Goal: Entertainment & Leisure: Browse casually

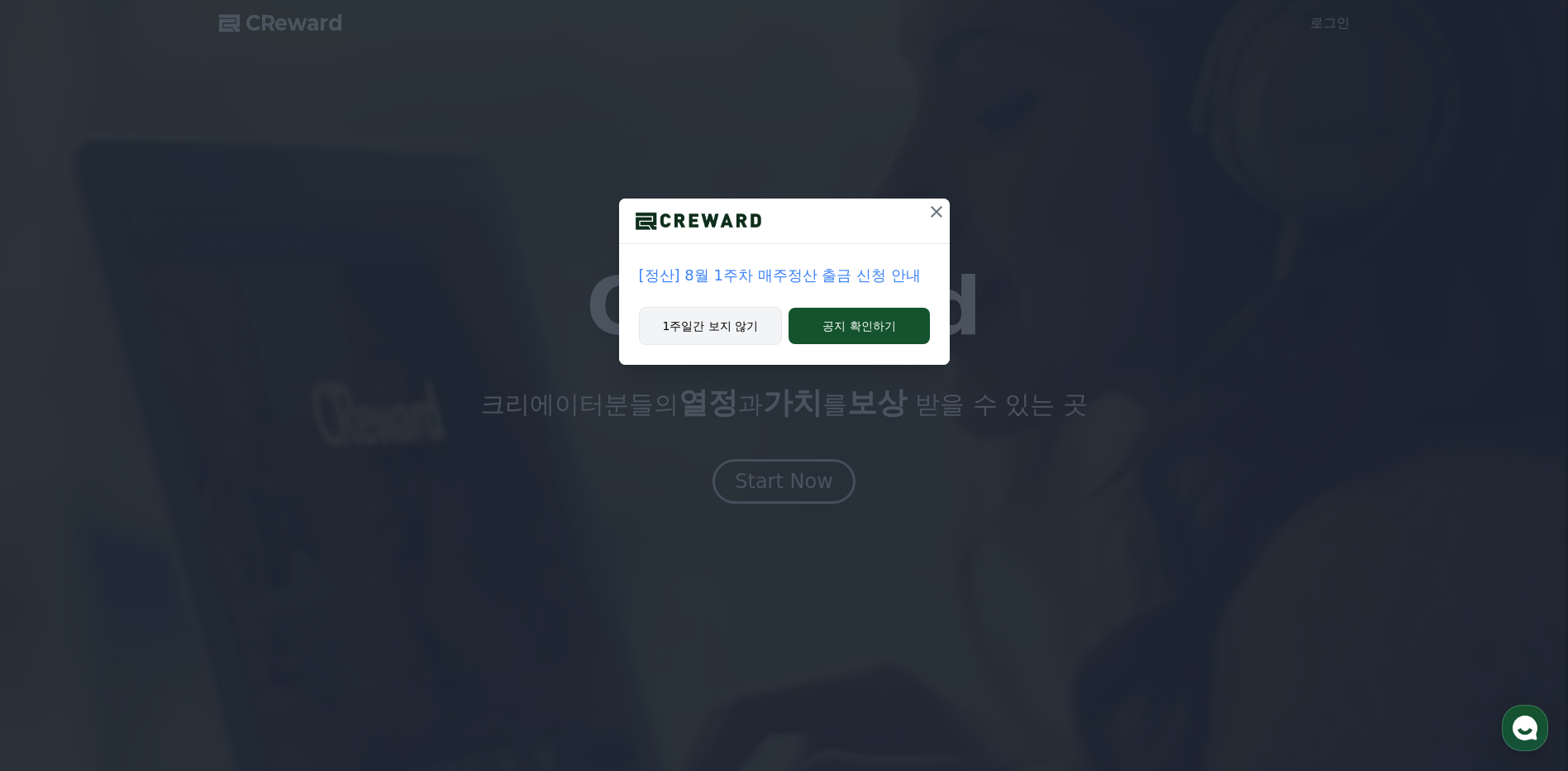
drag, startPoint x: 715, startPoint y: 325, endPoint x: 726, endPoint y: 328, distance: 11.4
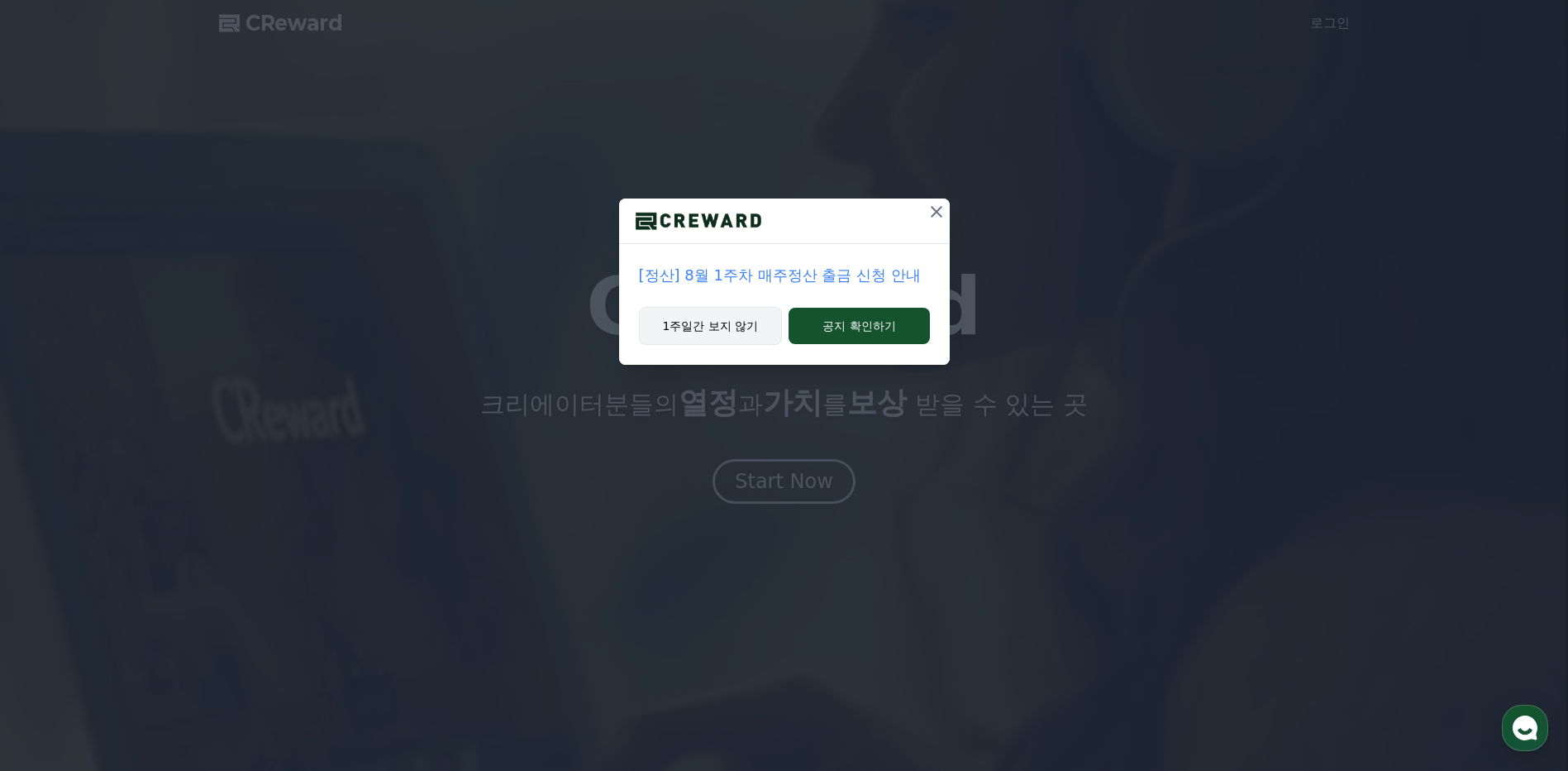
click at [715, 325] on button "1주일간 보지 않기" at bounding box center [711, 325] width 144 height 38
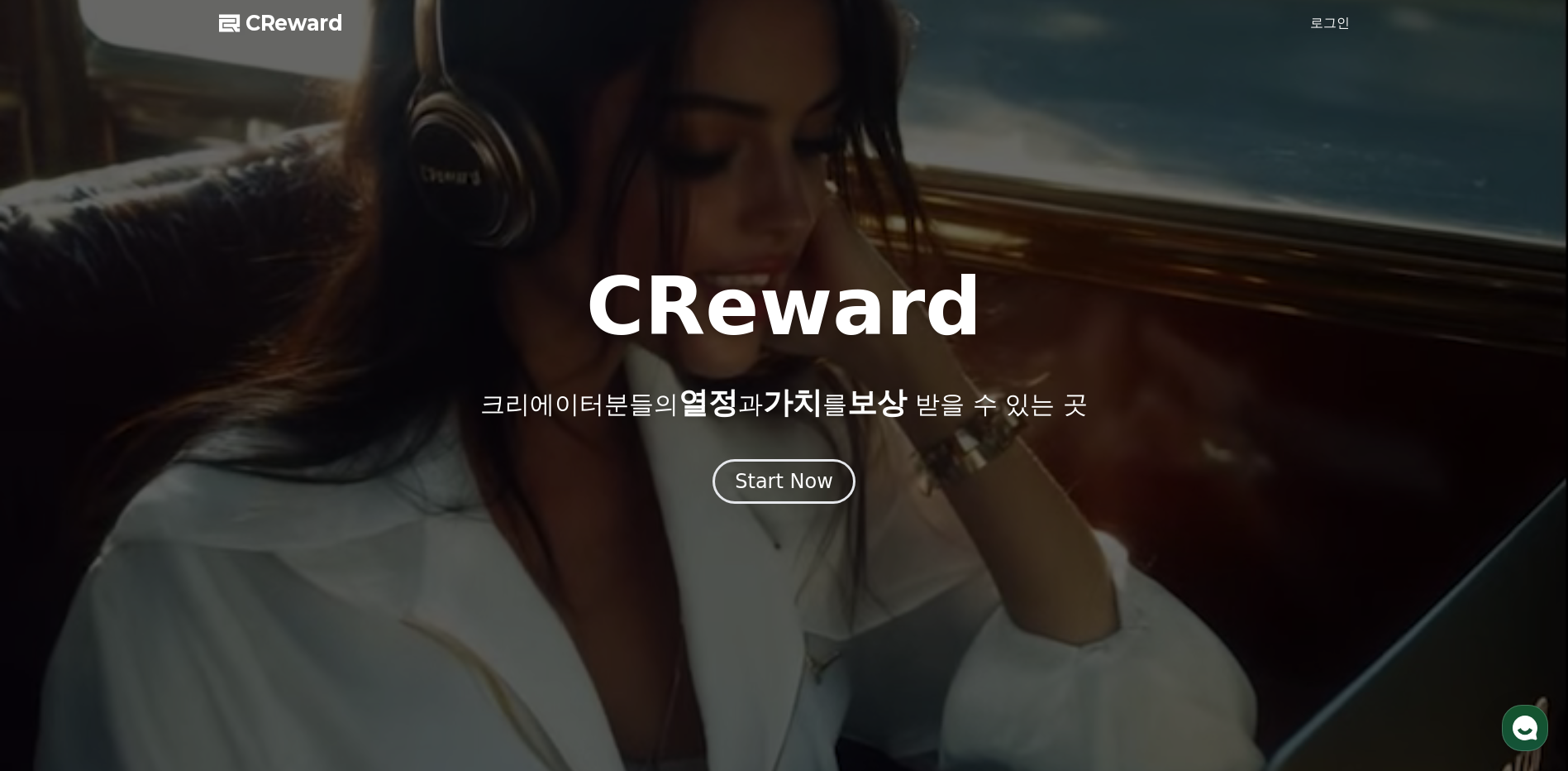
click at [1335, 22] on link "로그인" at bounding box center [1330, 22] width 39 height 20
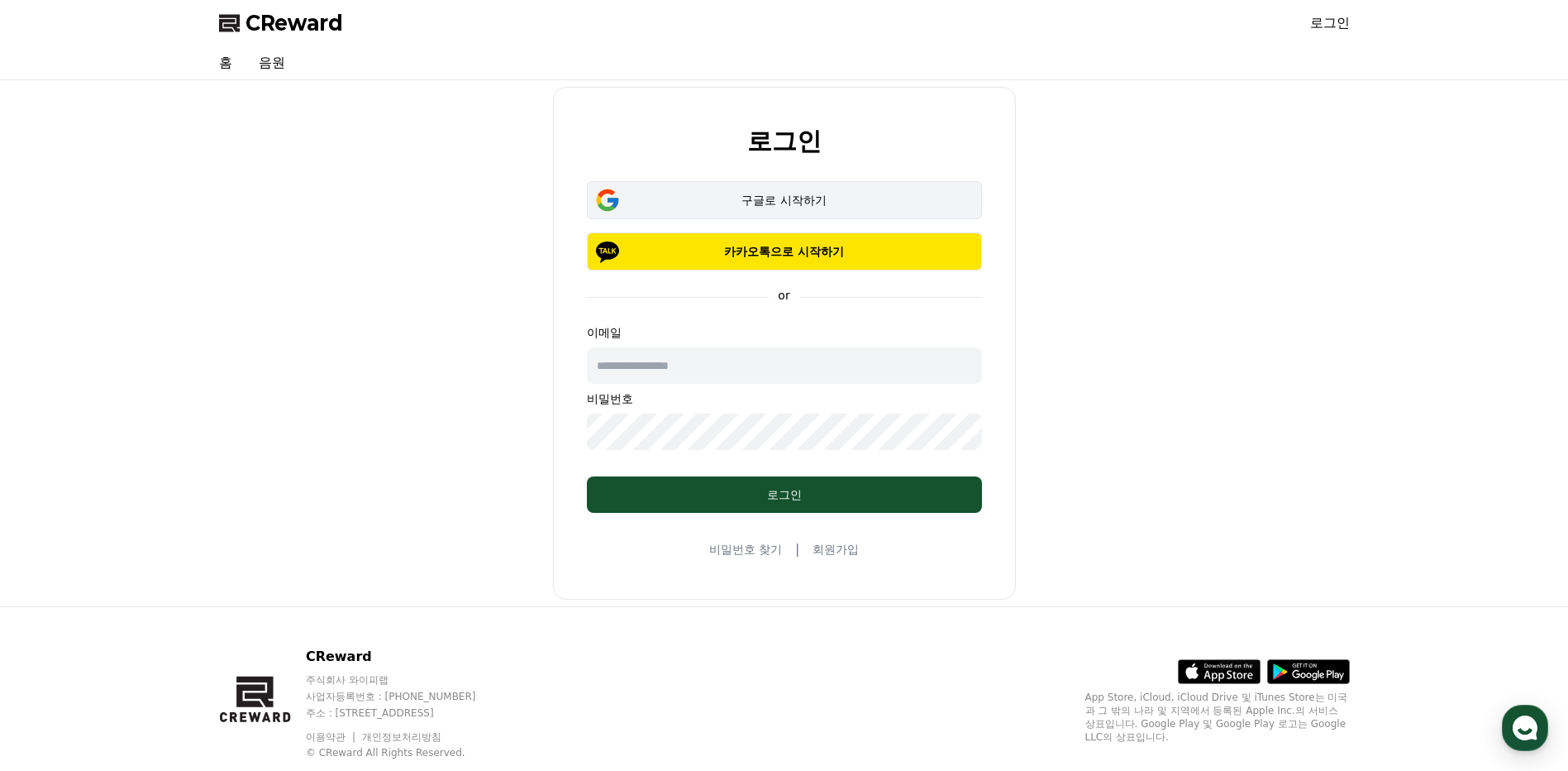
click at [792, 192] on button "구글로 시작하기" at bounding box center [784, 200] width 395 height 38
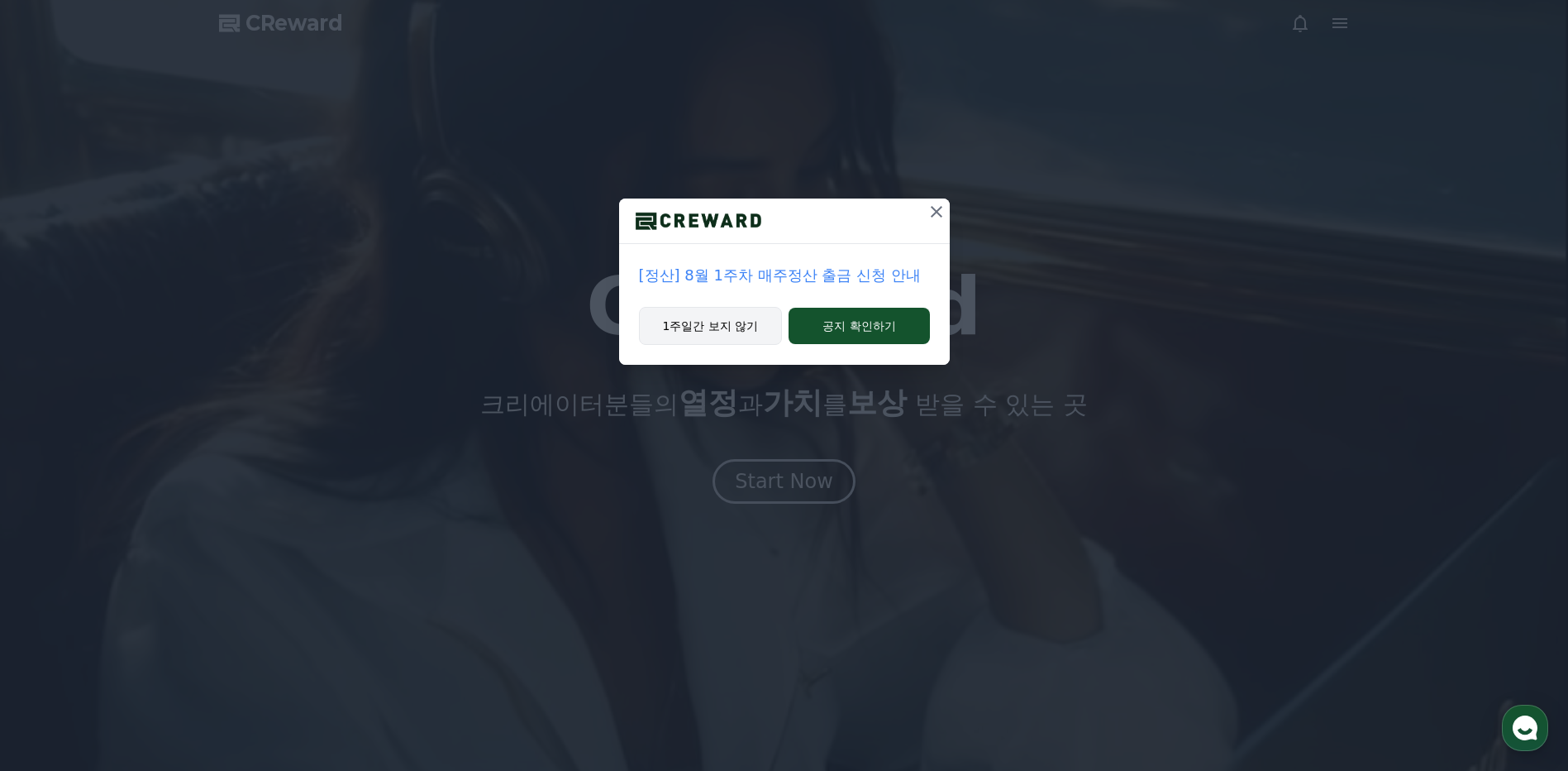
click at [721, 327] on button "1주일간 보지 않기" at bounding box center [711, 325] width 144 height 38
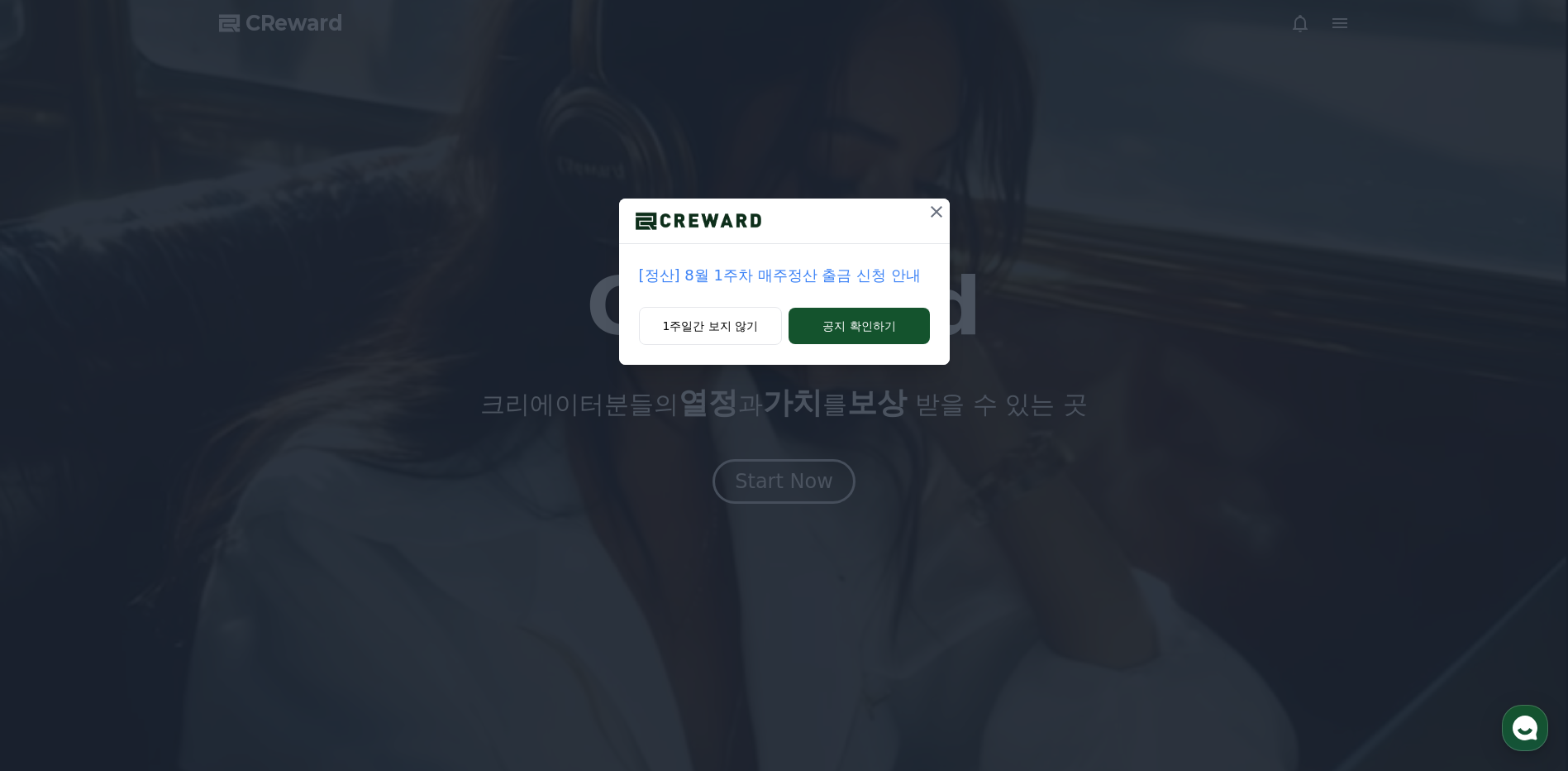
click at [939, 209] on icon at bounding box center [936, 211] width 11 height 11
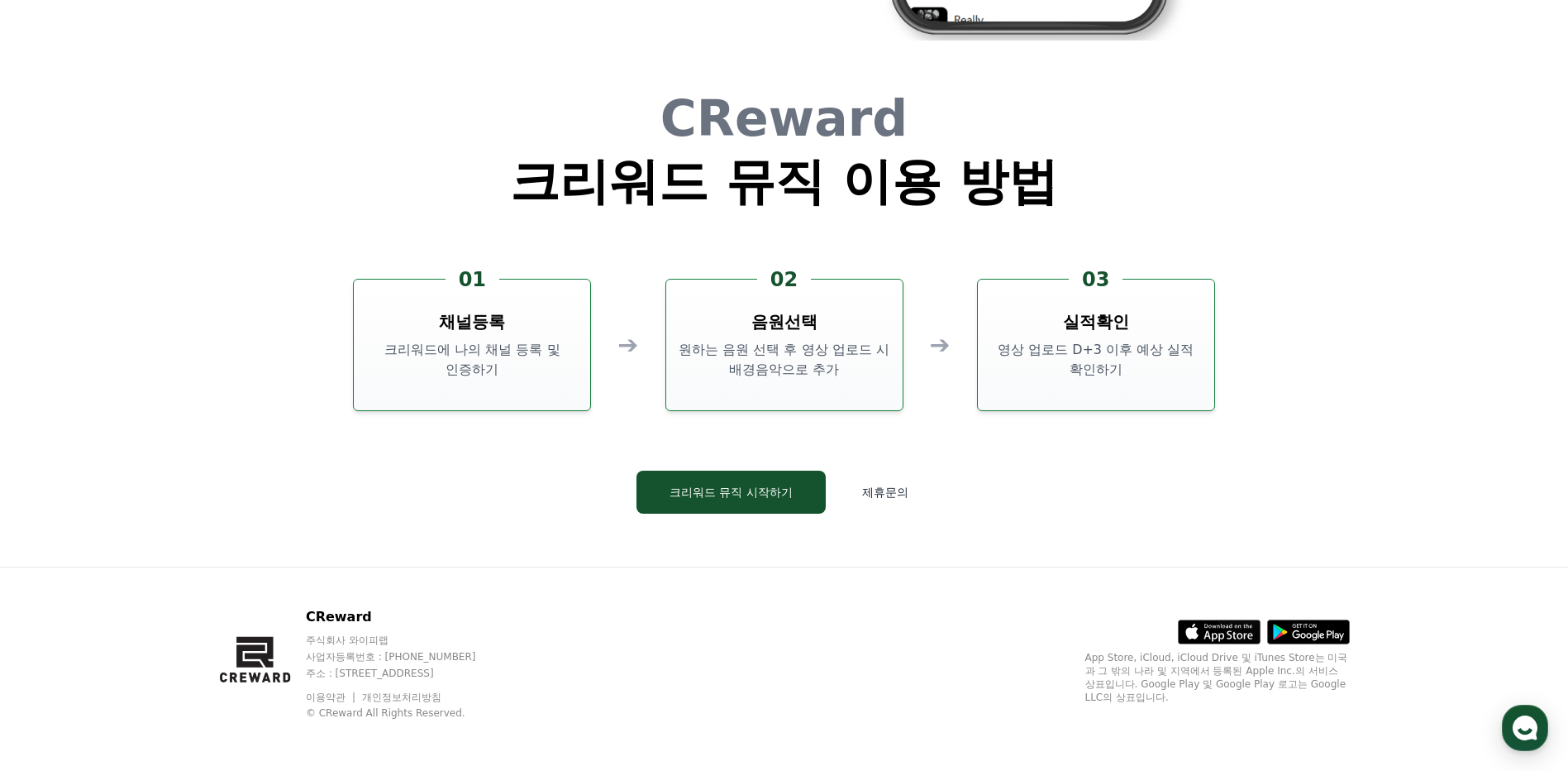
scroll to position [4481, 0]
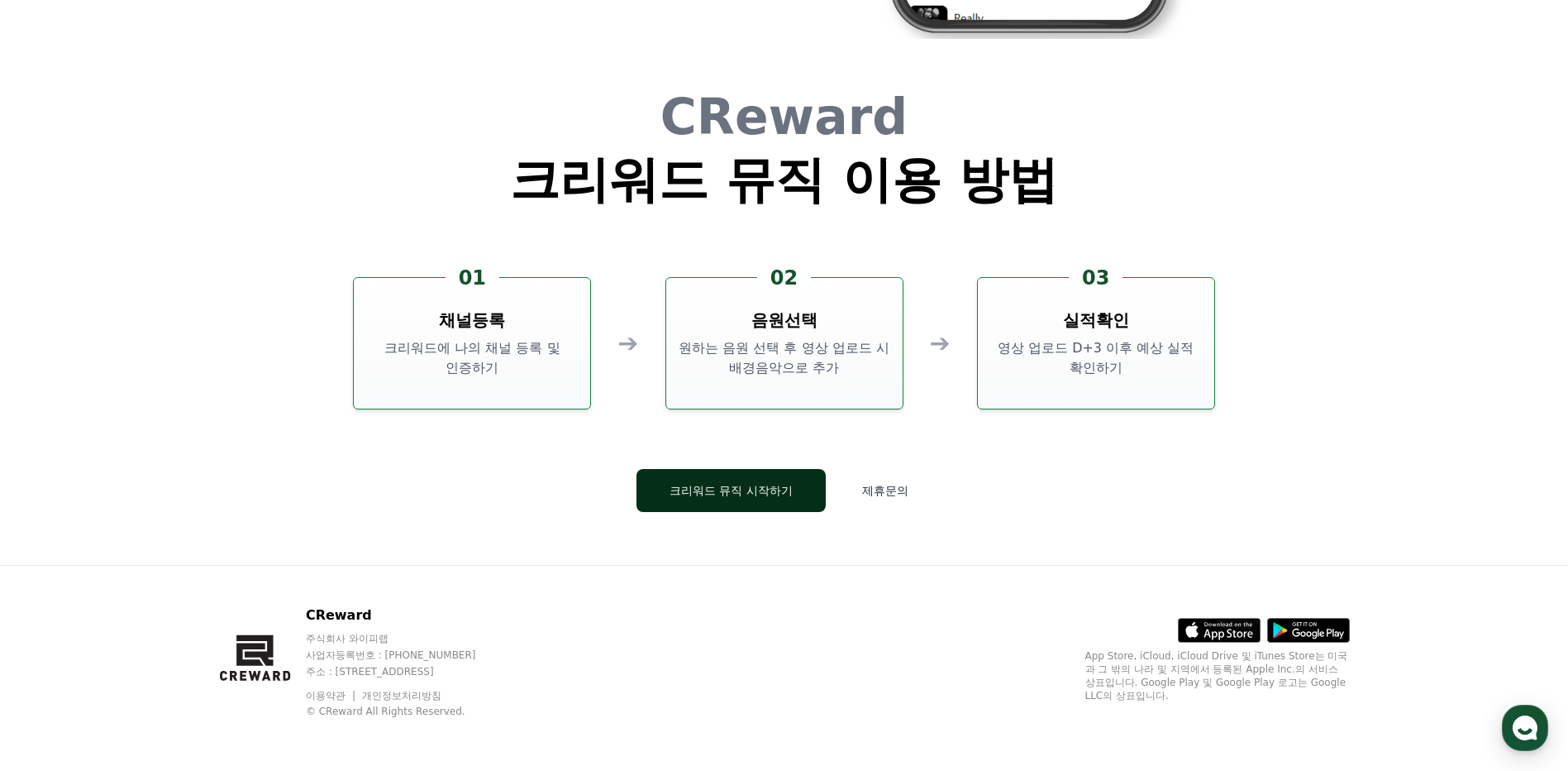
click at [721, 487] on button "크리워드 뮤직 시작하기" at bounding box center [731, 490] width 190 height 43
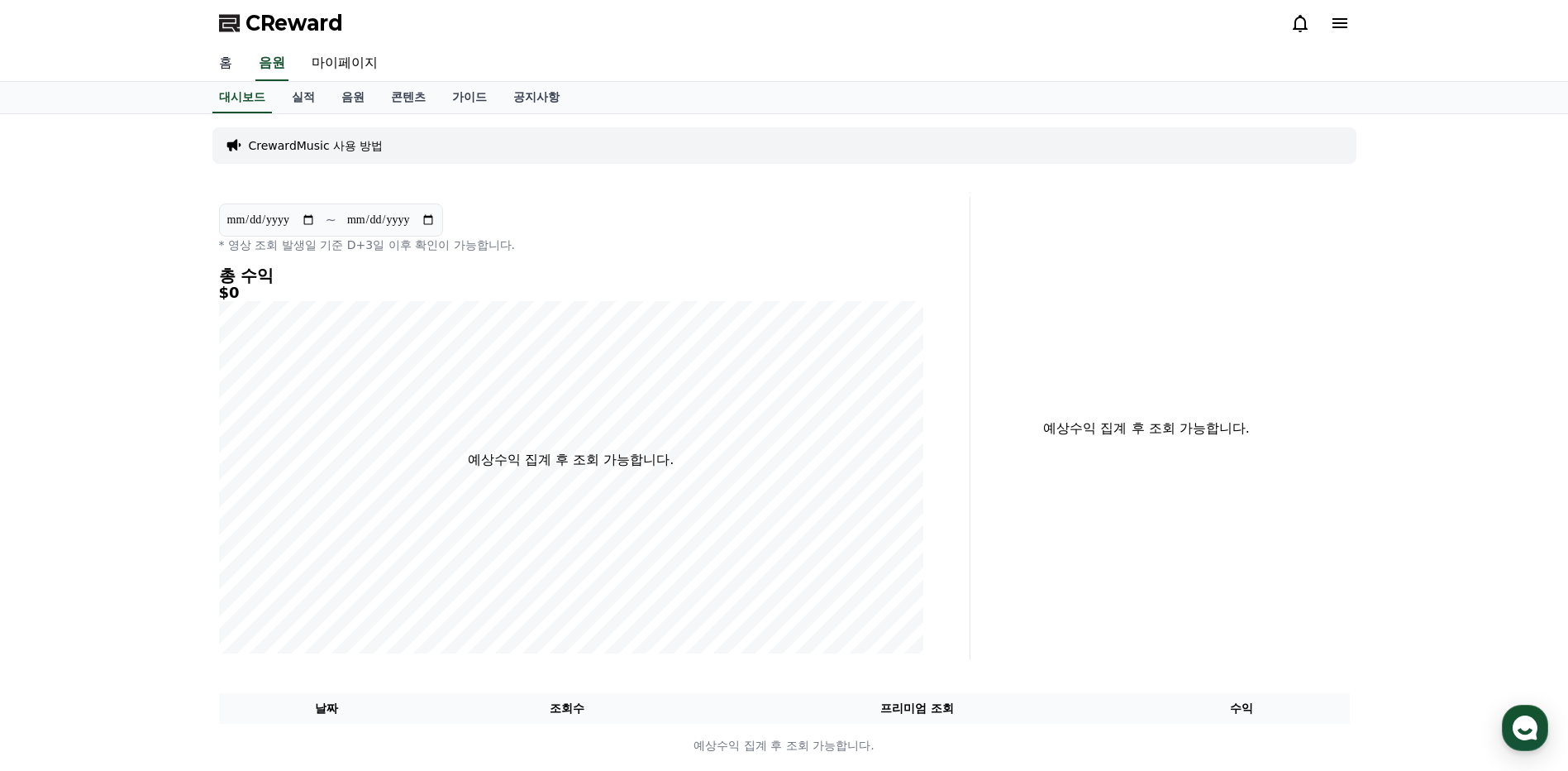
click at [221, 64] on link "홈" at bounding box center [226, 64] width 39 height 34
click at [344, 90] on link "음원" at bounding box center [353, 97] width 50 height 32
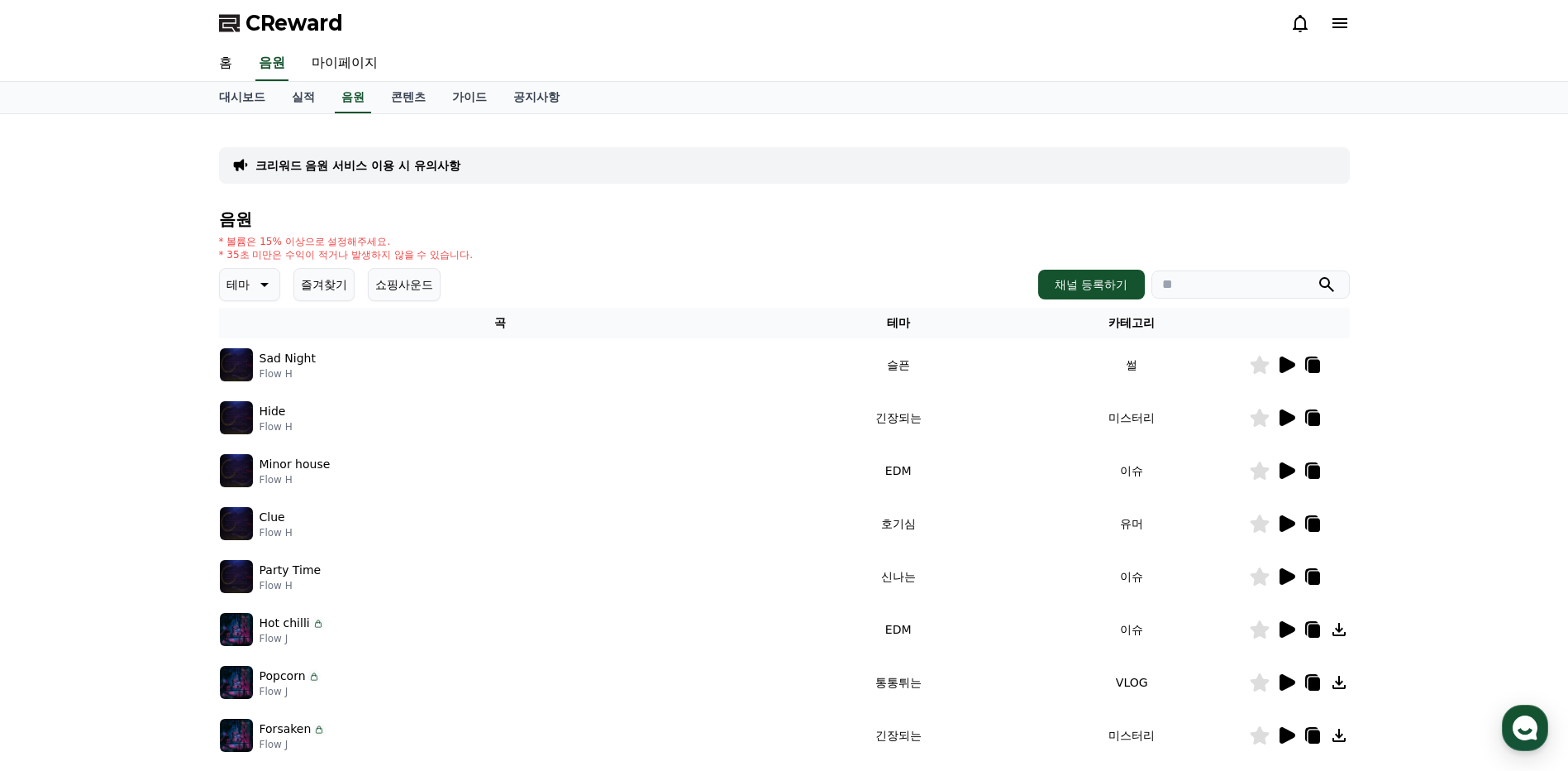
click at [263, 280] on icon at bounding box center [263, 284] width 20 height 20
click at [246, 325] on button "밝은" at bounding box center [239, 335] width 36 height 36
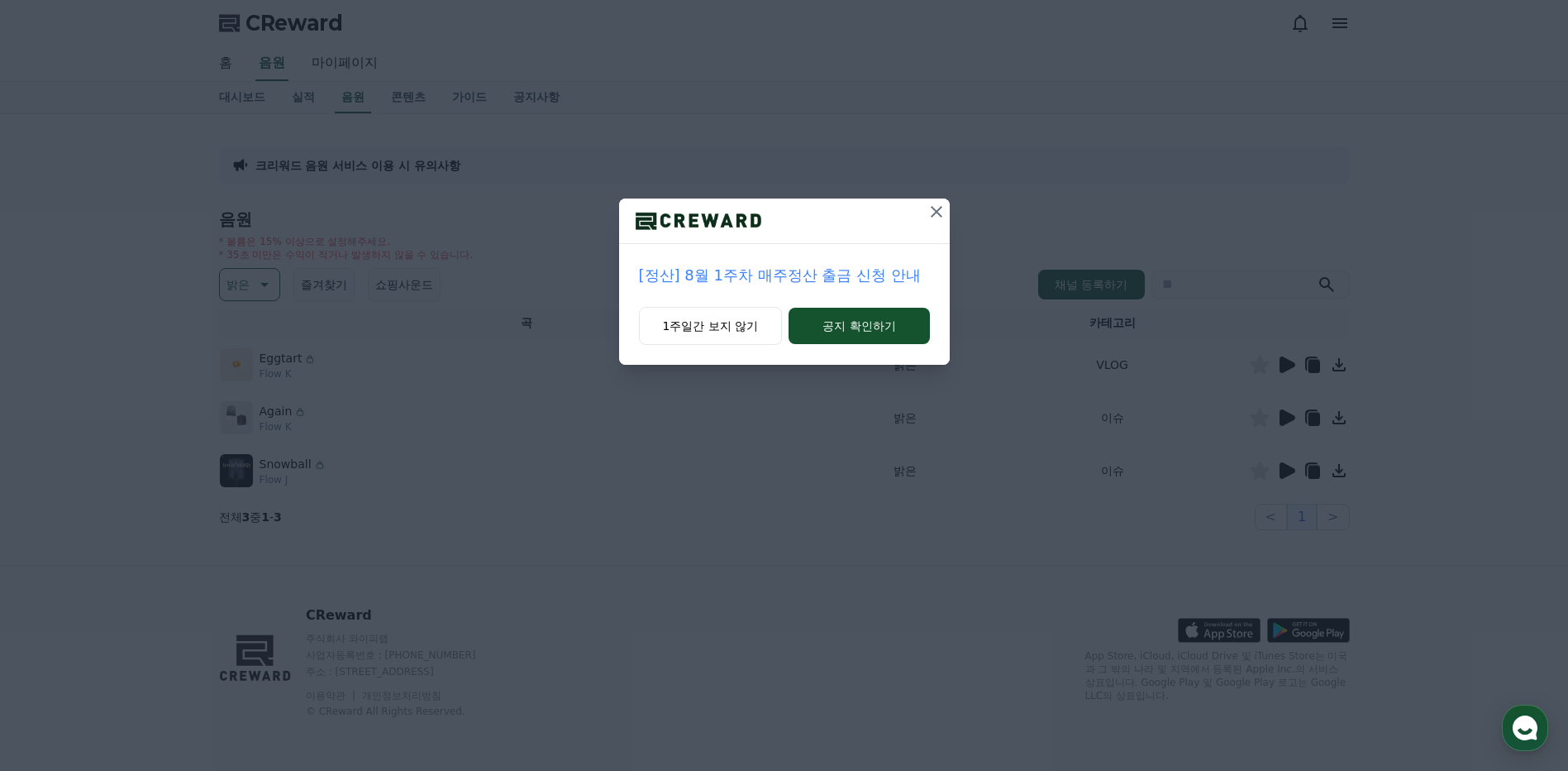
click at [935, 207] on icon at bounding box center [936, 211] width 20 height 20
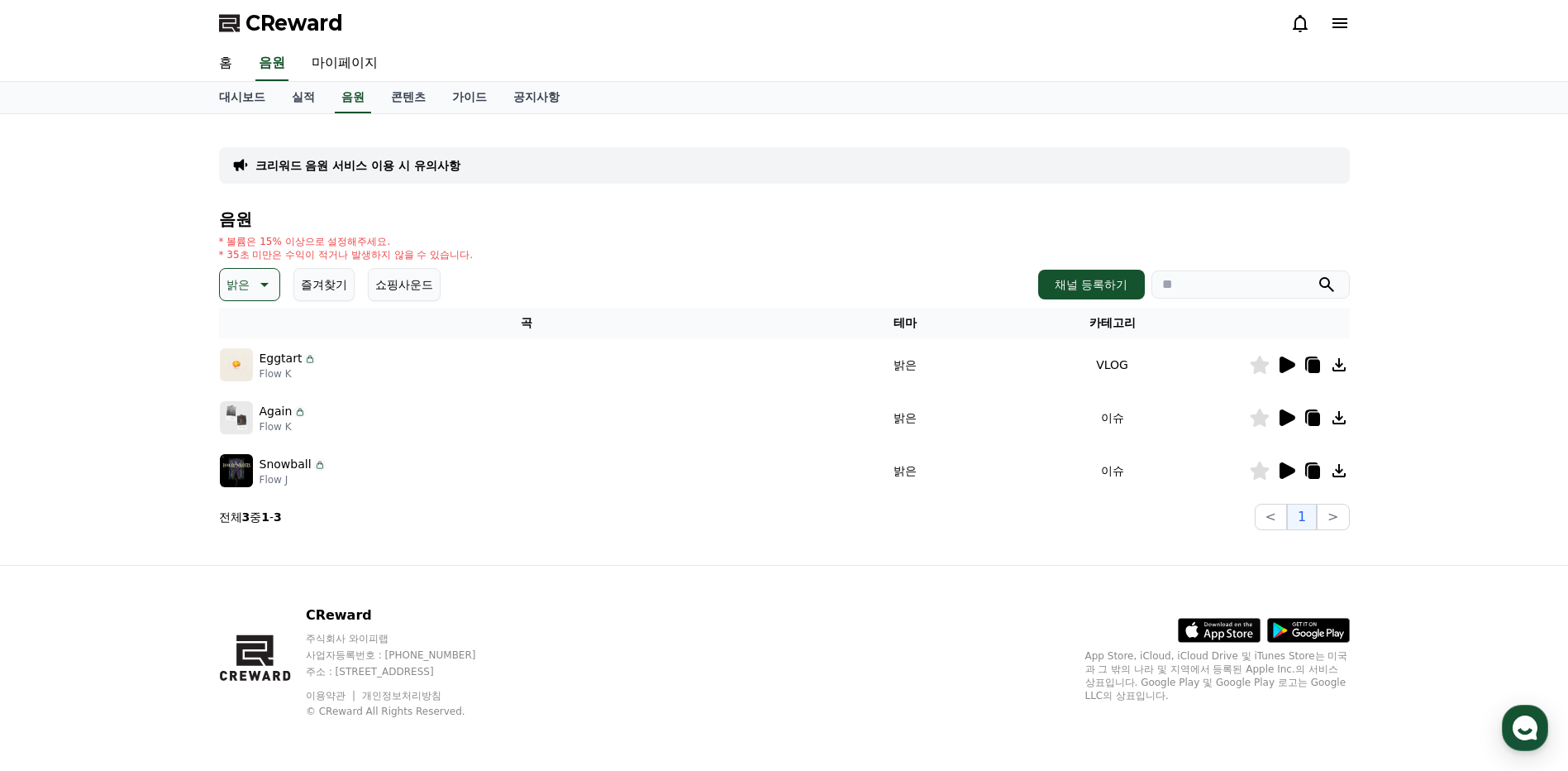
click at [1291, 367] on icon at bounding box center [1287, 364] width 15 height 16
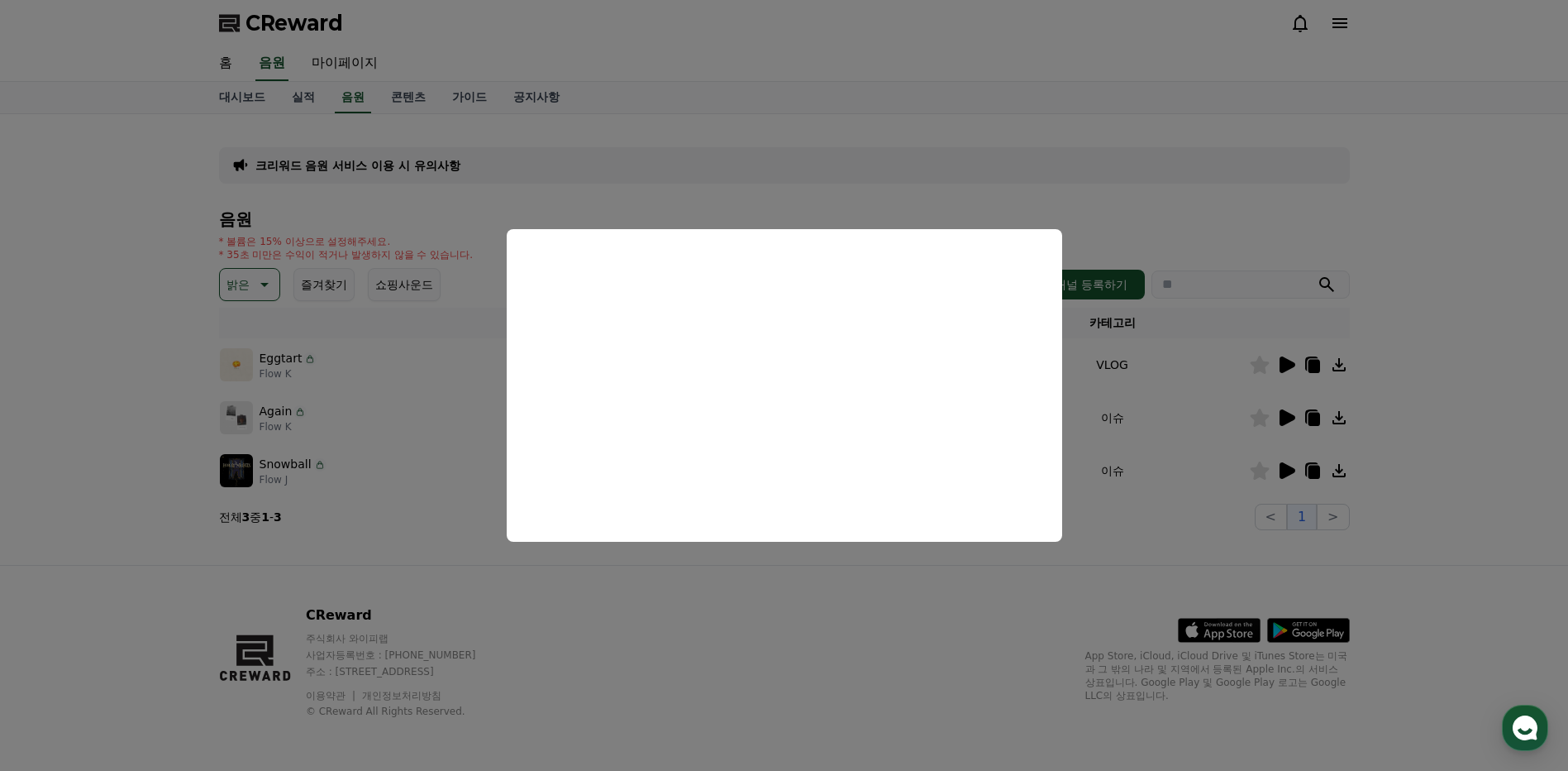
click at [938, 617] on button "close modal" at bounding box center [784, 386] width 1568 height 771
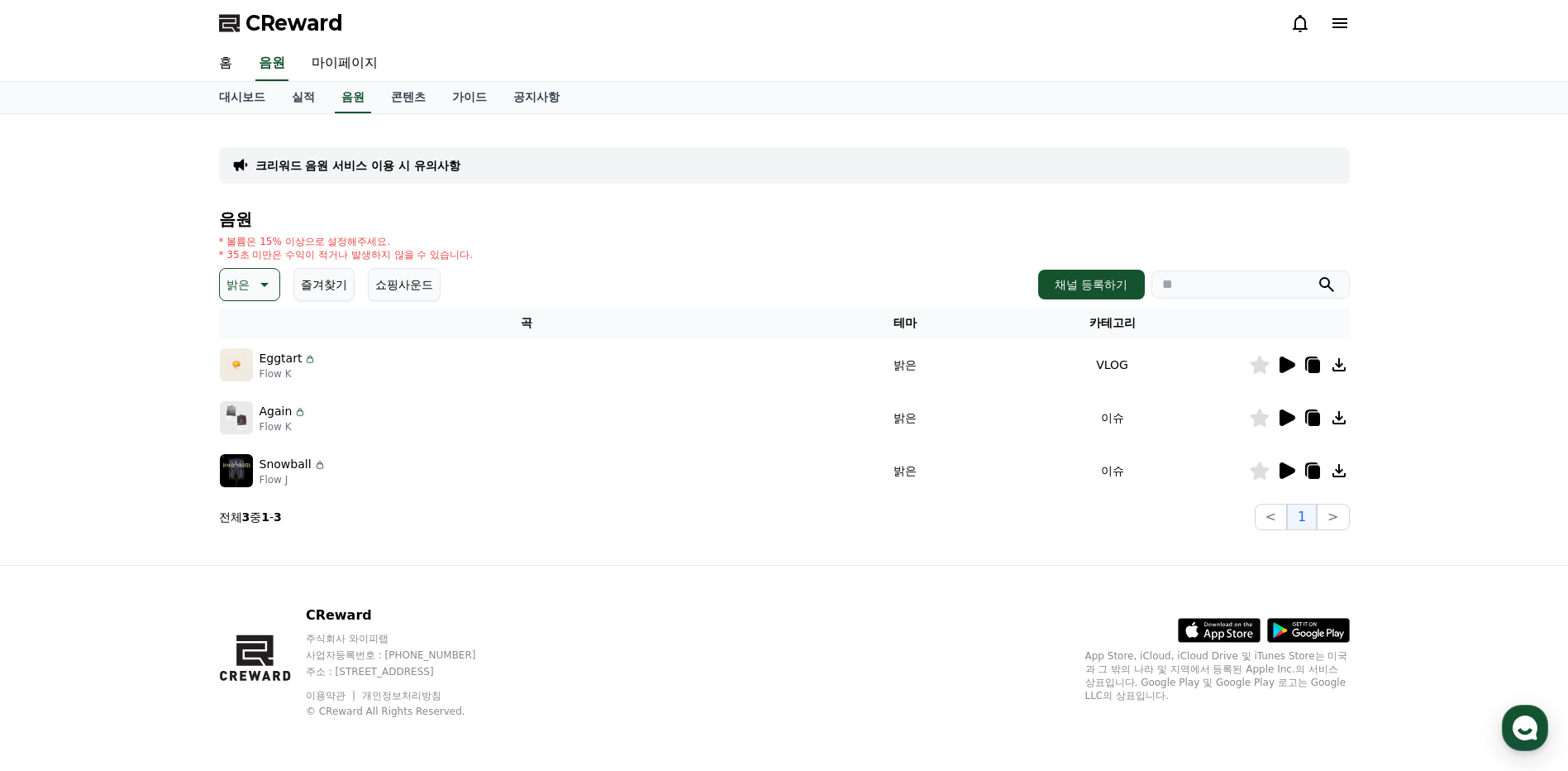
click at [253, 280] on icon at bounding box center [263, 284] width 20 height 20
click at [262, 422] on button "신나는" at bounding box center [245, 421] width 48 height 36
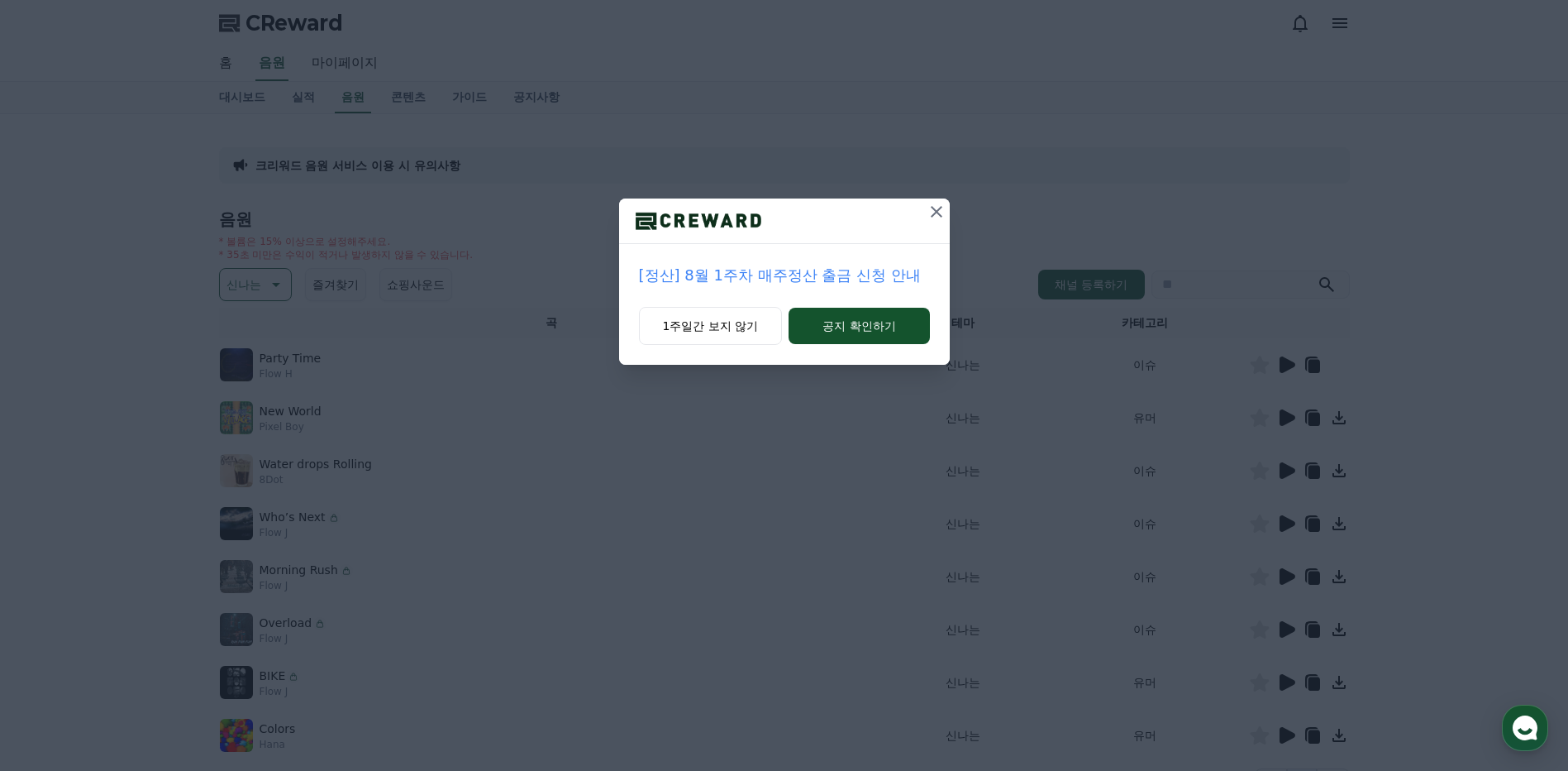
click at [933, 209] on icon at bounding box center [936, 211] width 20 height 20
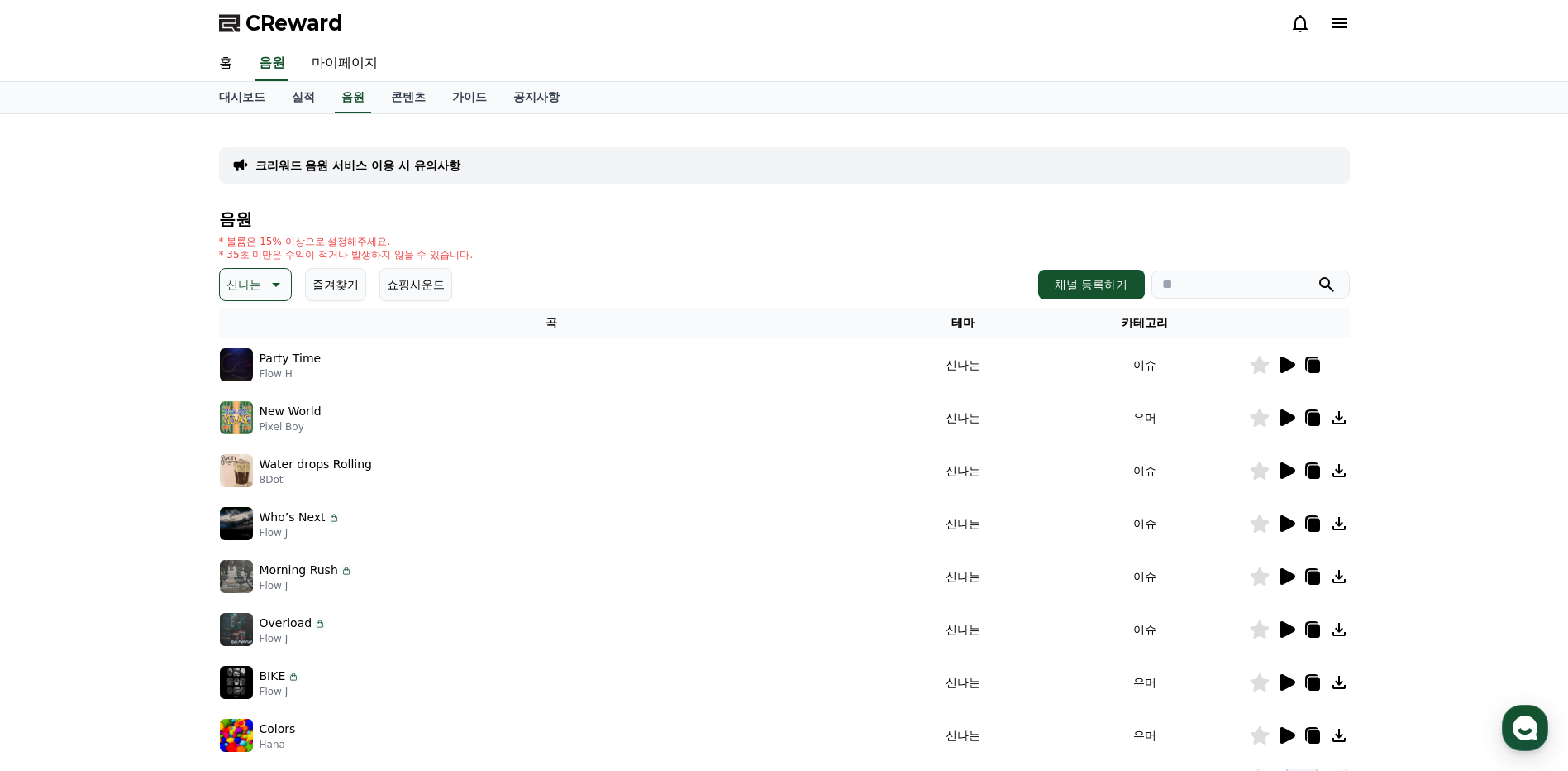
click at [1295, 420] on icon at bounding box center [1286, 417] width 20 height 20
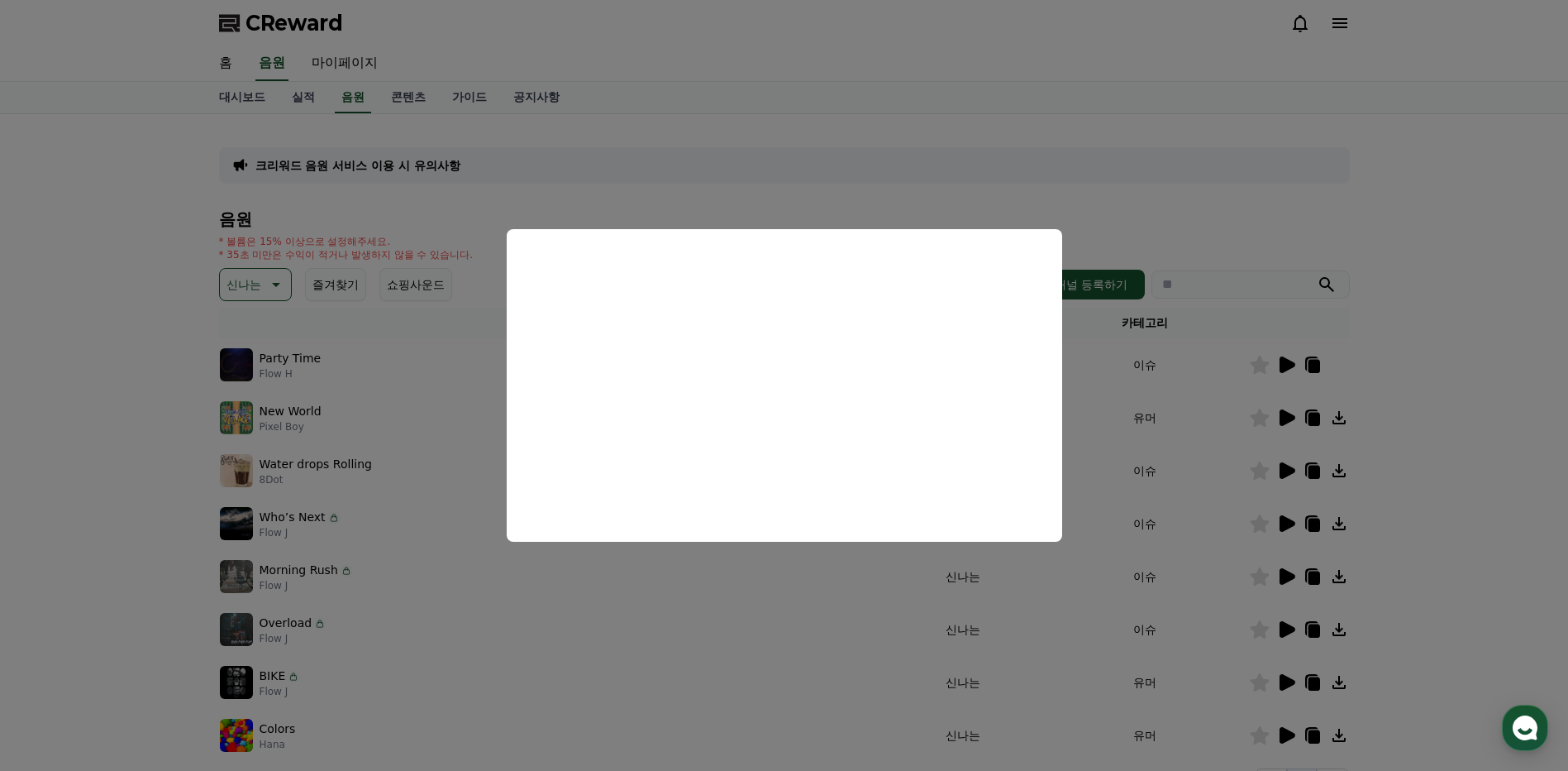
click at [1468, 526] on button "close modal" at bounding box center [784, 386] width 1568 height 771
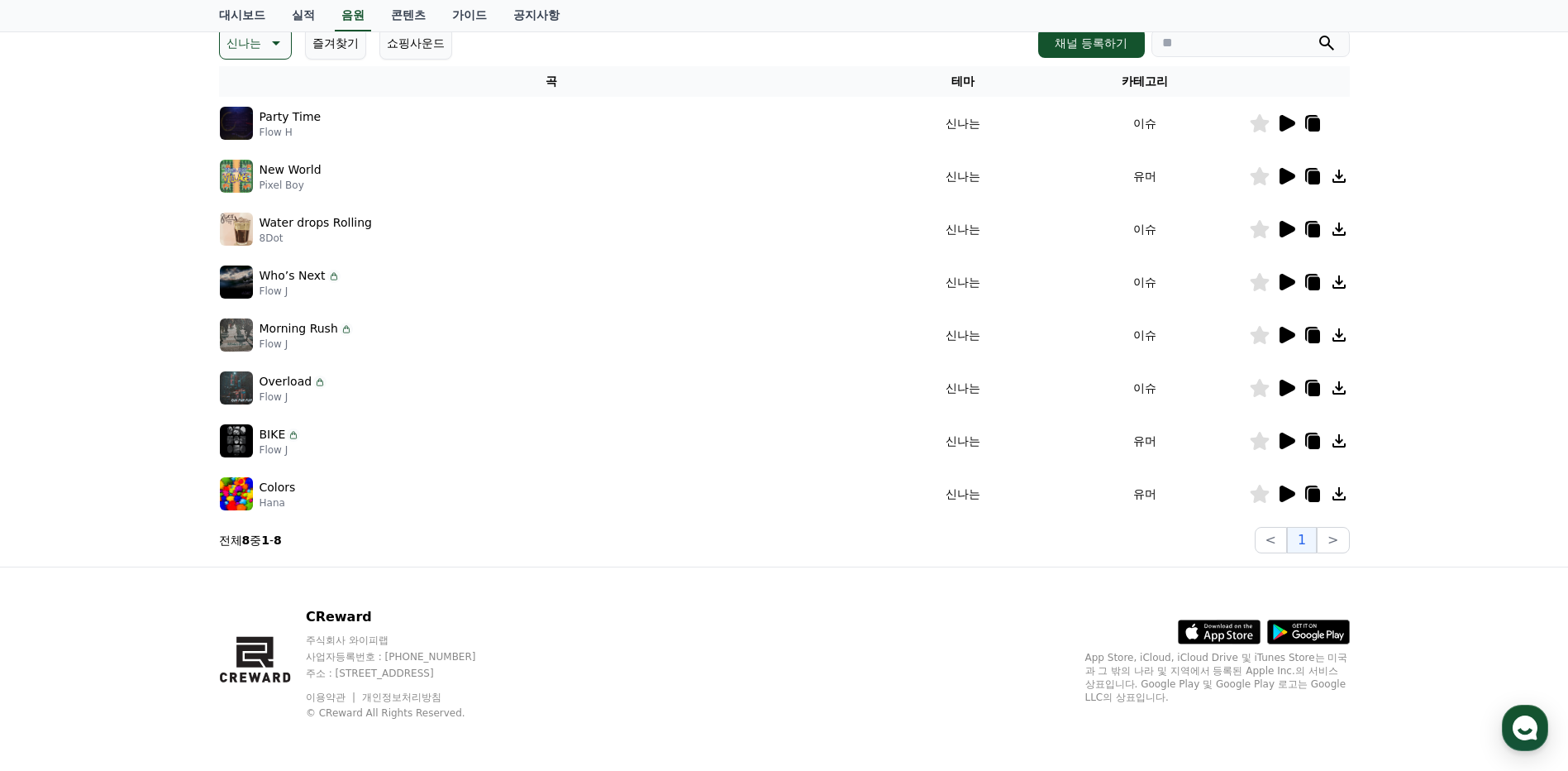
scroll to position [243, 0]
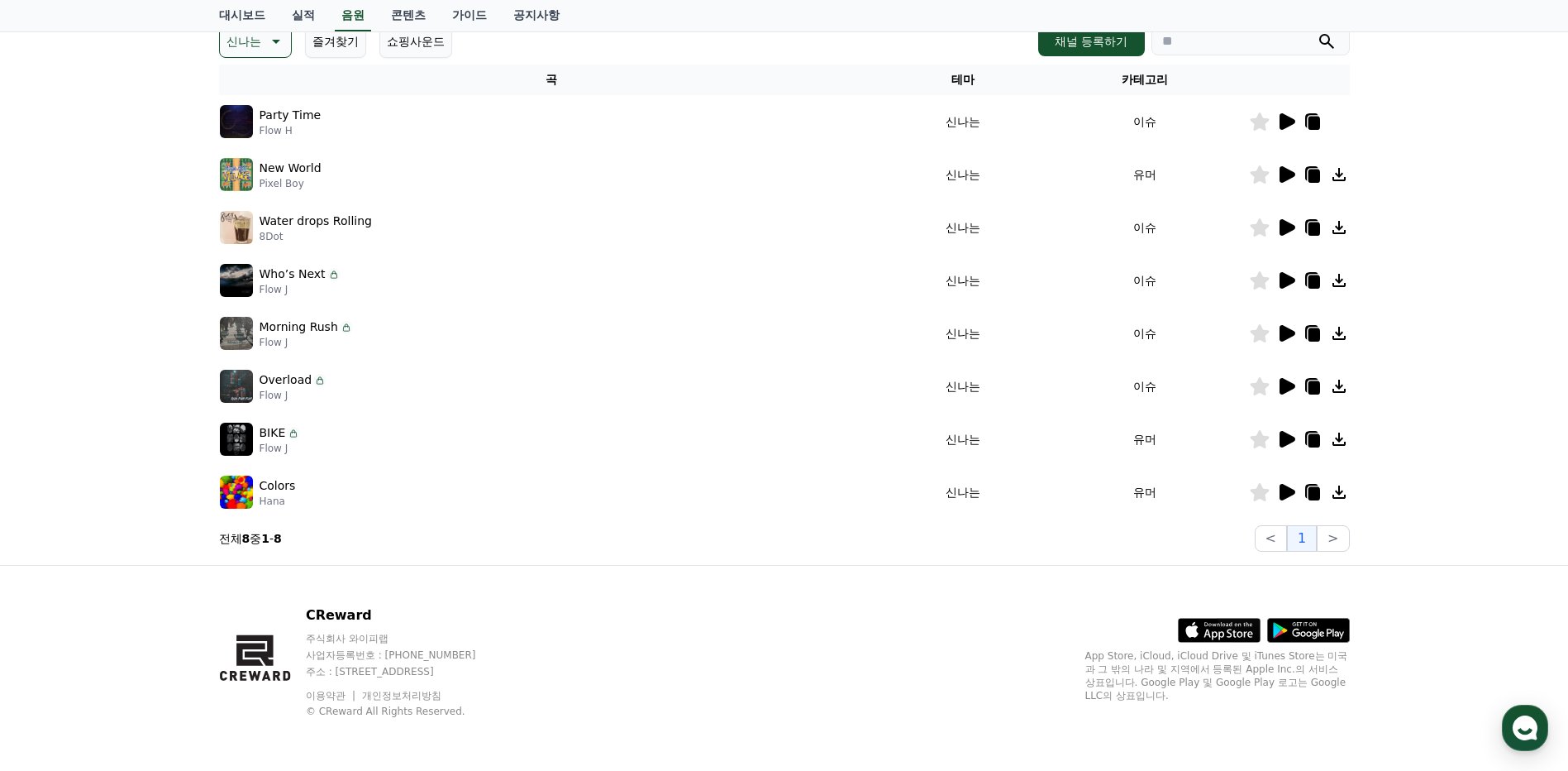
click at [1286, 494] on icon at bounding box center [1287, 492] width 15 height 16
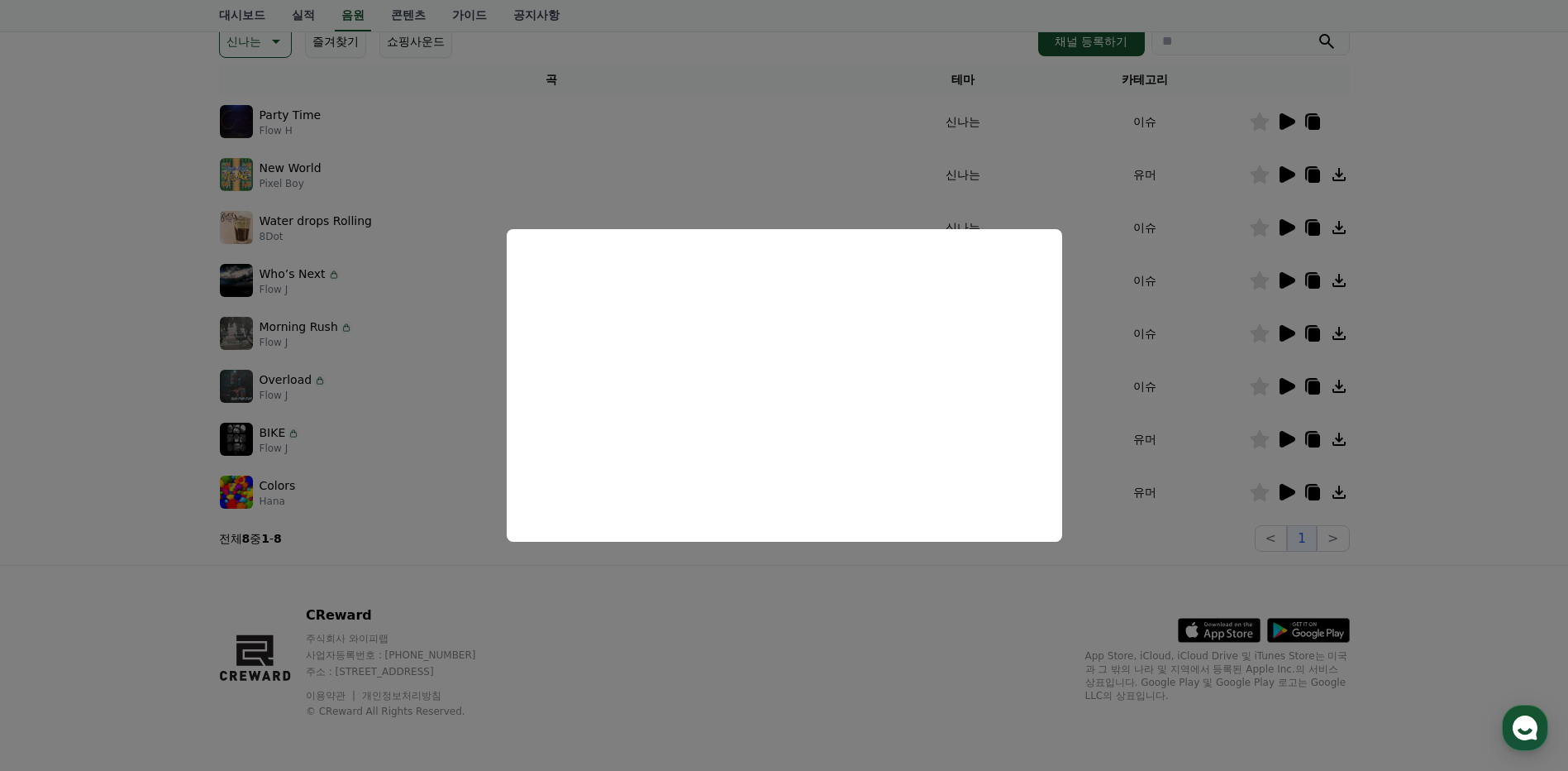
click at [1105, 607] on button "close modal" at bounding box center [784, 386] width 1568 height 771
